Goal: Information Seeking & Learning: Learn about a topic

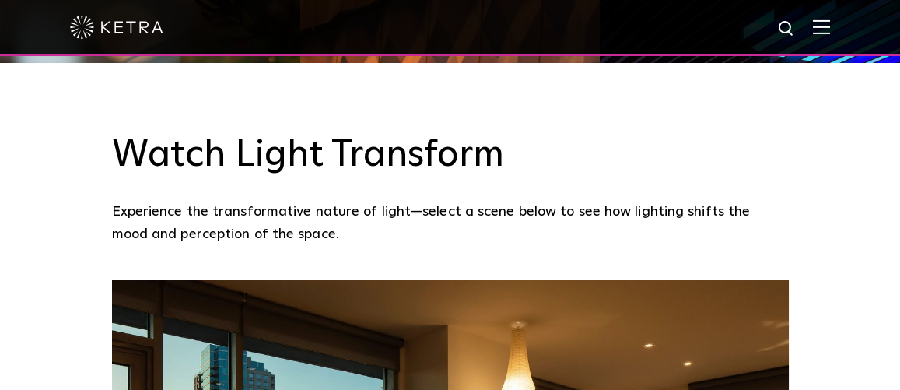
scroll to position [611, 0]
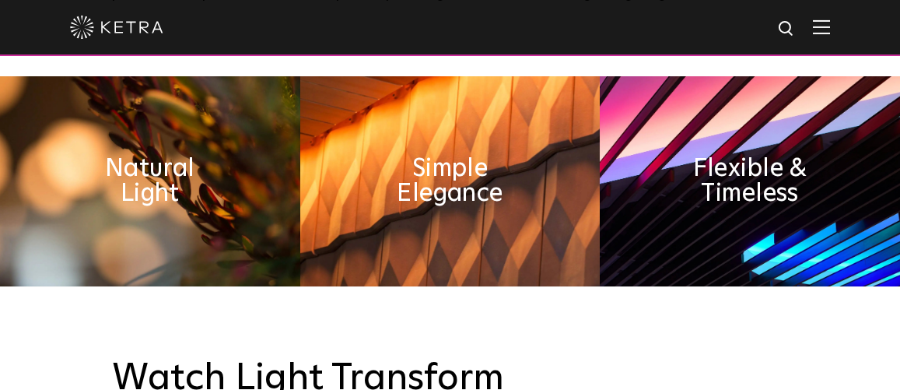
click at [826, 30] on img at bounding box center [821, 26] width 17 height 15
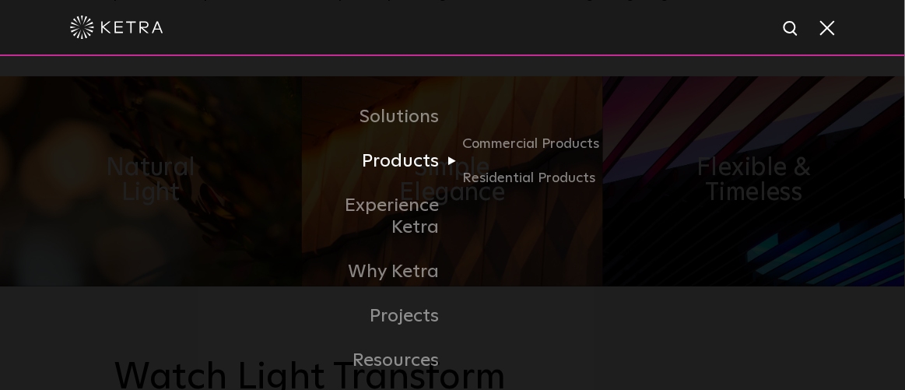
click at [426, 172] on link "Products" at bounding box center [372, 161] width 159 height 44
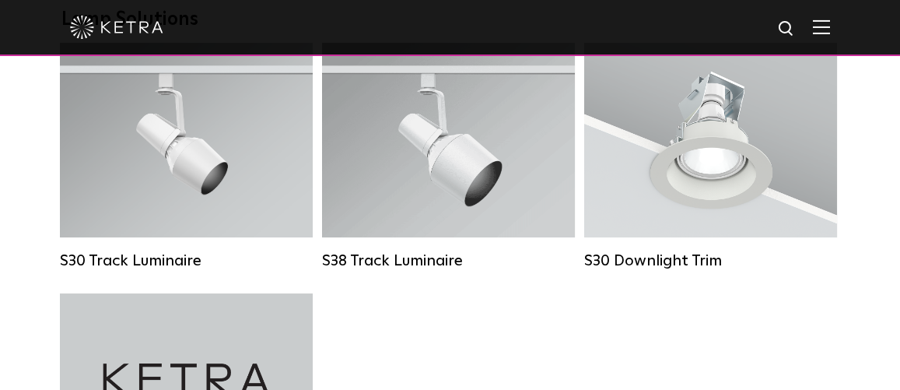
scroll to position [1506, 0]
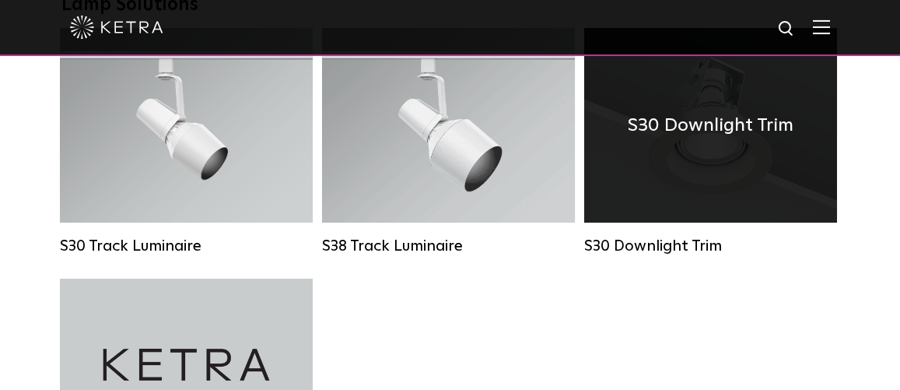
click at [706, 181] on div "S30 Downlight Trim" at bounding box center [710, 125] width 253 height 194
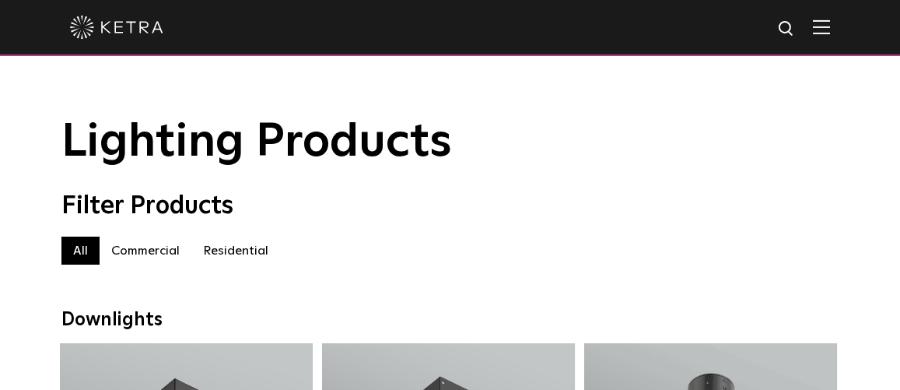
click at [829, 28] on img at bounding box center [821, 26] width 17 height 15
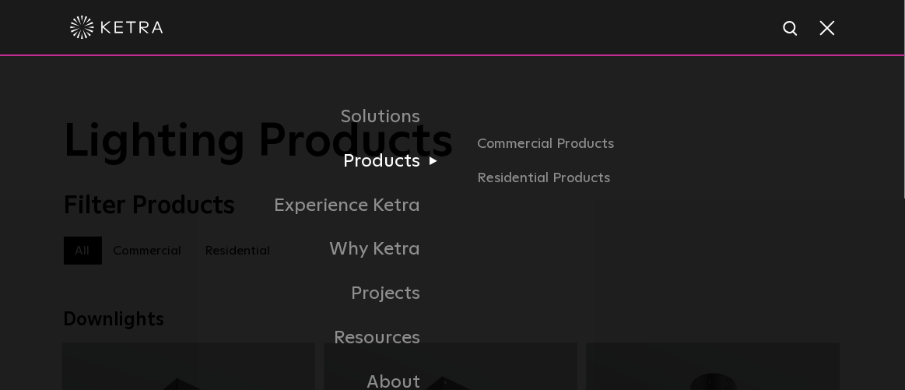
click at [382, 173] on link "Products" at bounding box center [258, 161] width 389 height 44
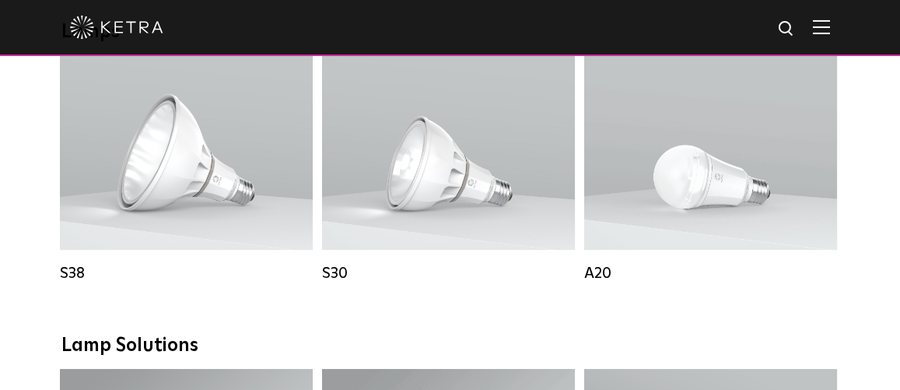
scroll to position [1165, 0]
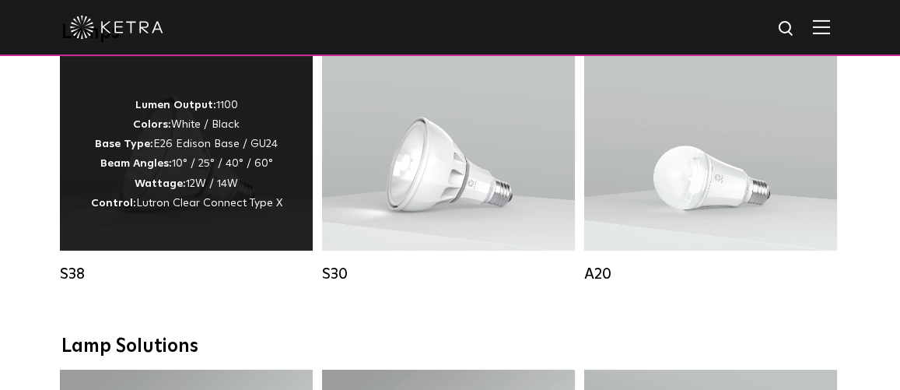
click at [163, 189] on strong "Wattage:" at bounding box center [160, 183] width 51 height 11
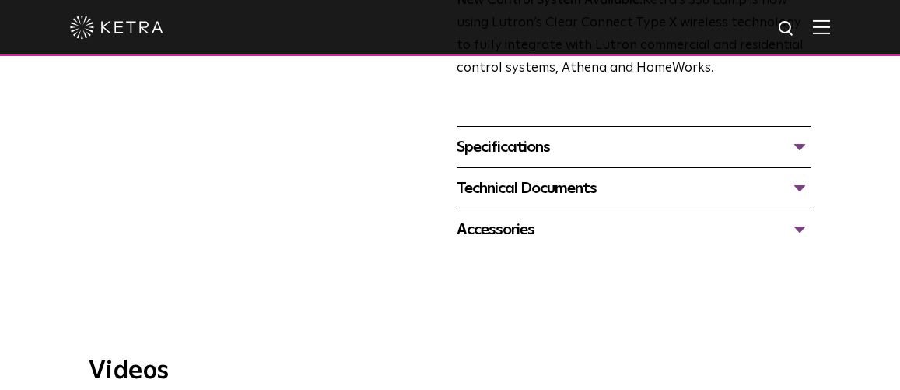
scroll to position [656, 0]
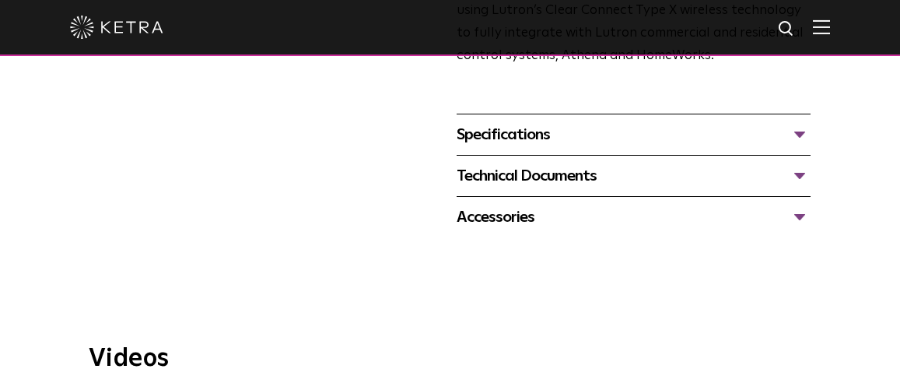
click at [798, 145] on div "Specifications" at bounding box center [634, 134] width 354 height 25
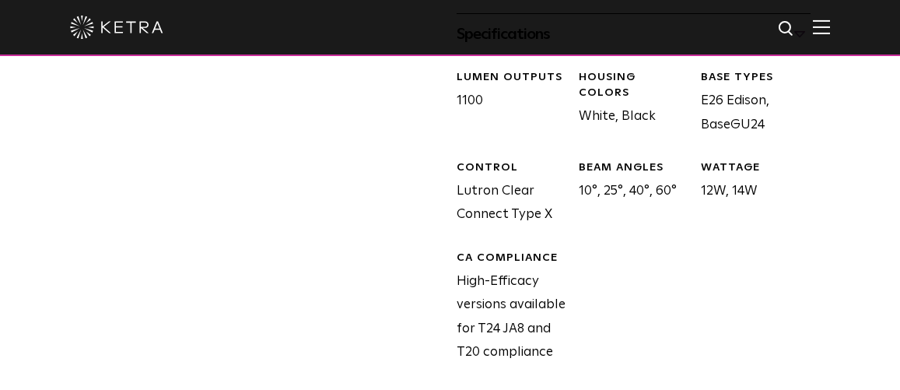
scroll to position [695, 0]
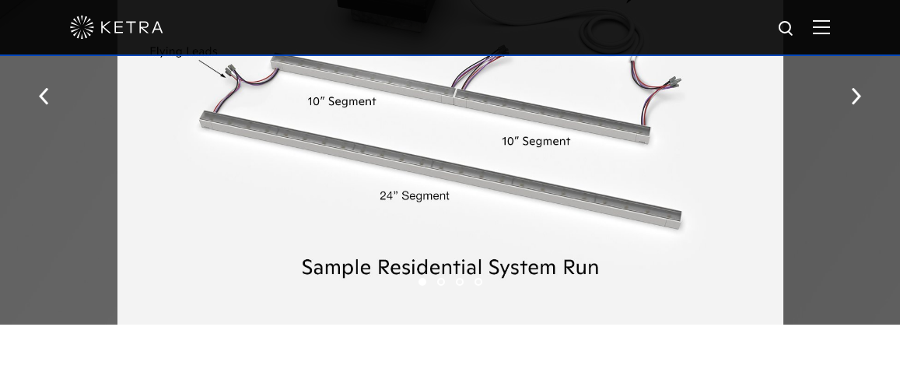
scroll to position [1832, 0]
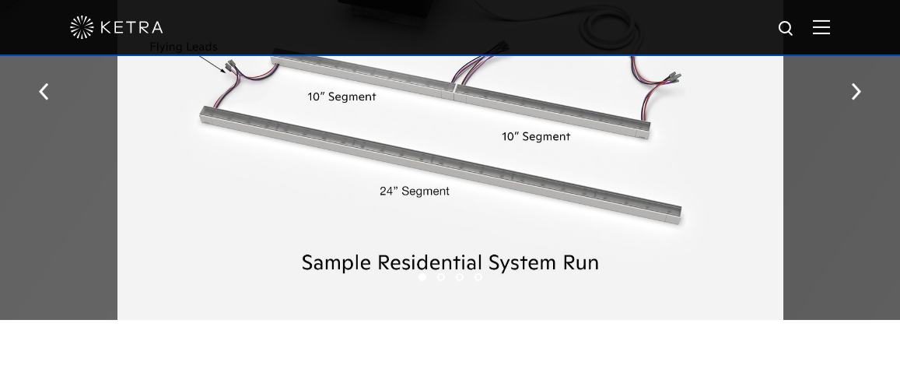
click at [898, 126] on html "Solutions Commercial Residential Products Commercial Products Residential Produ…" at bounding box center [450, 236] width 900 height 4136
click at [899, 180] on html "Solutions Commercial Residential Products Commercial Products Residential Produ…" at bounding box center [450, 236] width 900 height 4136
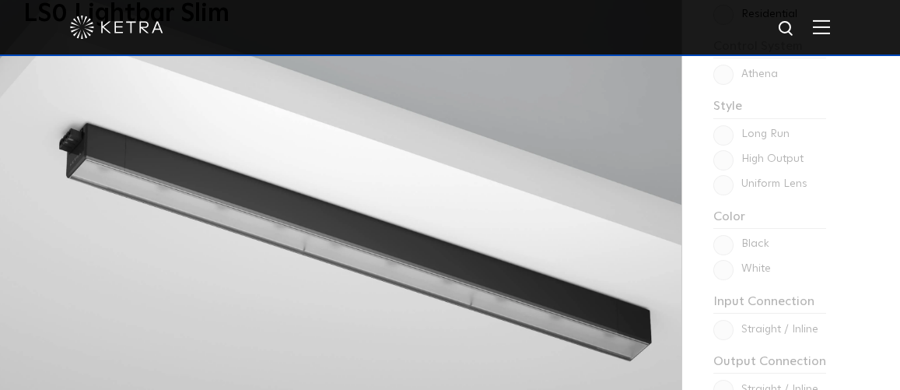
scroll to position [1163, 0]
